Goal: Find specific page/section: Find specific page/section

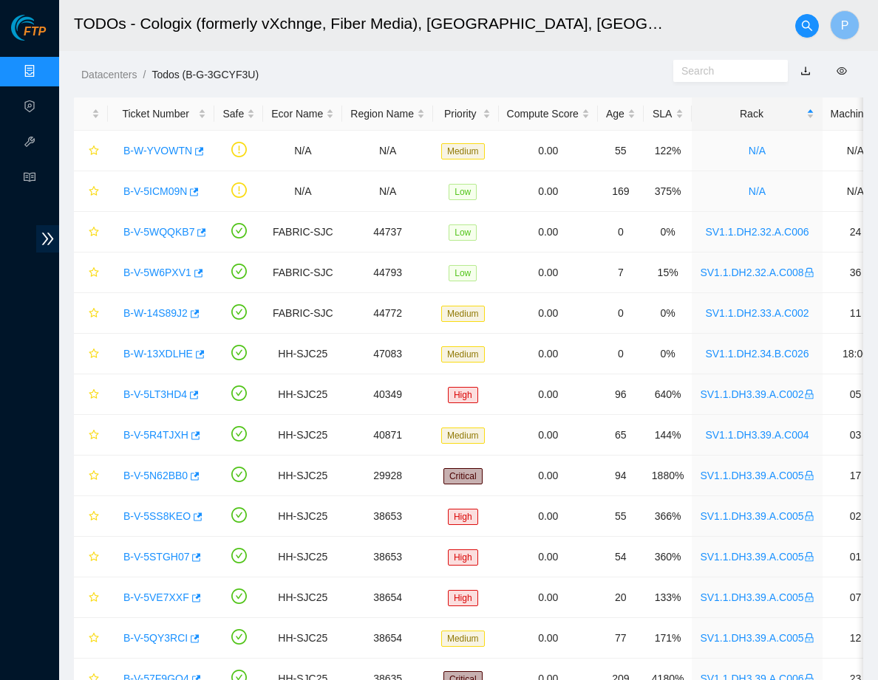
scroll to position [269, 0]
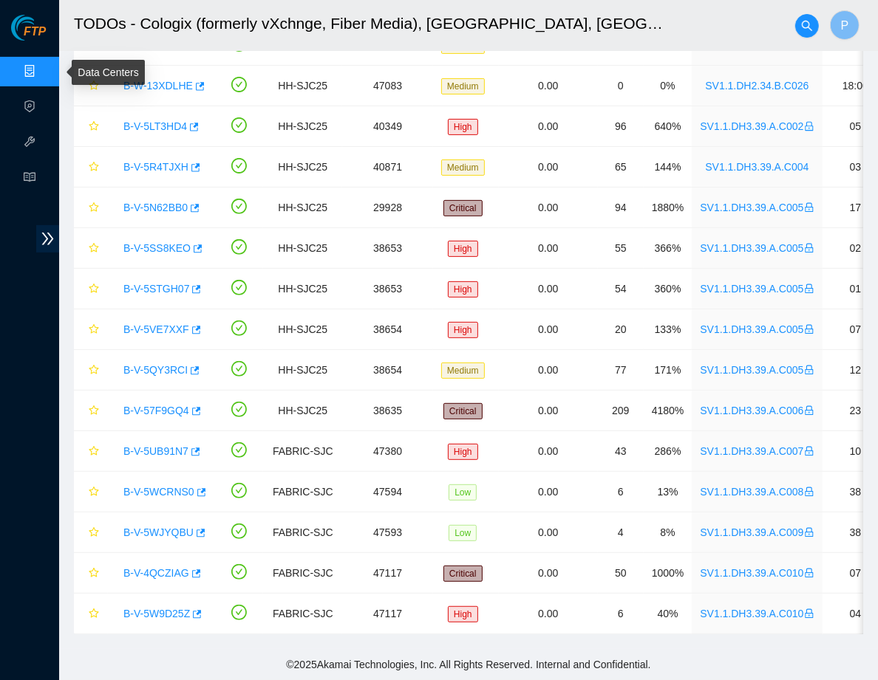
click at [43, 66] on link "Data Centers" at bounding box center [73, 72] width 61 height 12
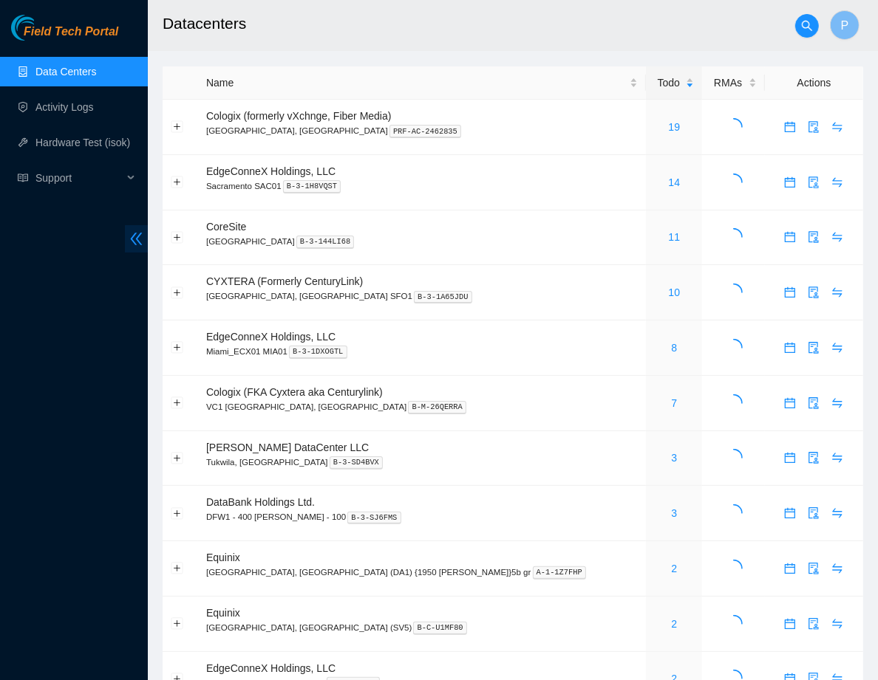
click at [126, 233] on span "double-left" at bounding box center [136, 238] width 23 height 27
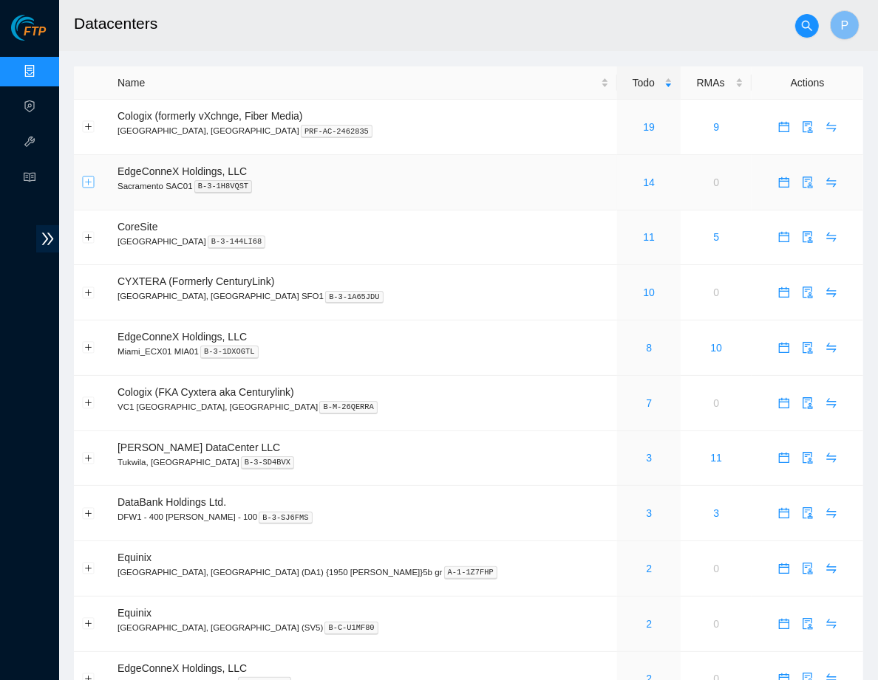
click at [86, 184] on button "Expand row" at bounding box center [89, 183] width 12 height 12
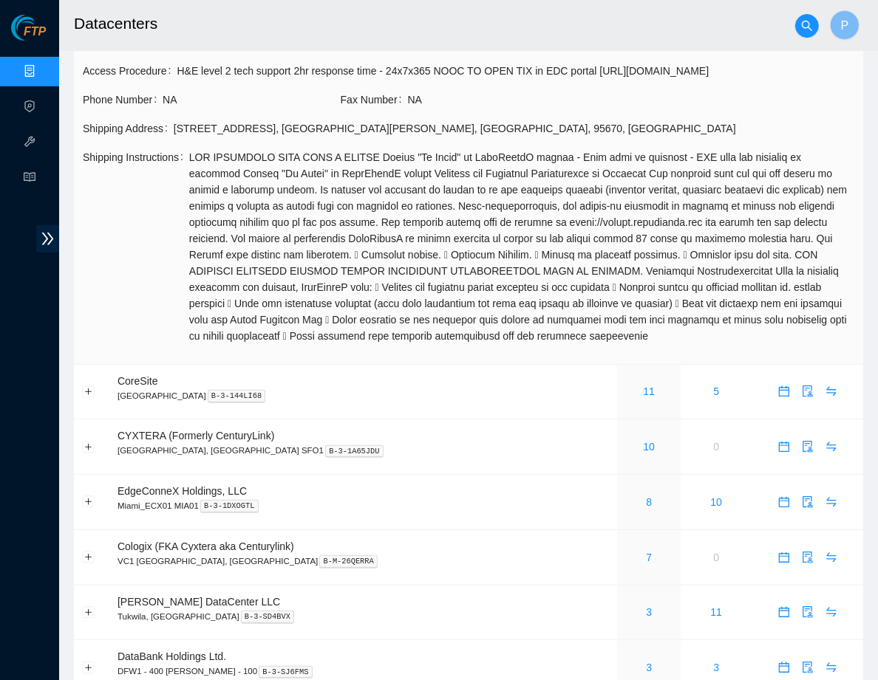
scroll to position [304, 0]
